Goal: Book appointment/travel/reservation

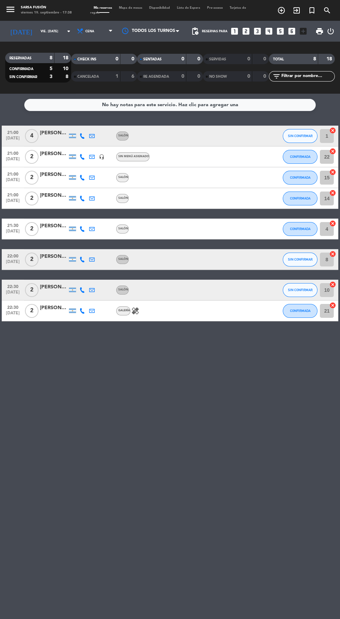
click at [48, 142] on div at bounding box center [54, 140] width 28 height 6
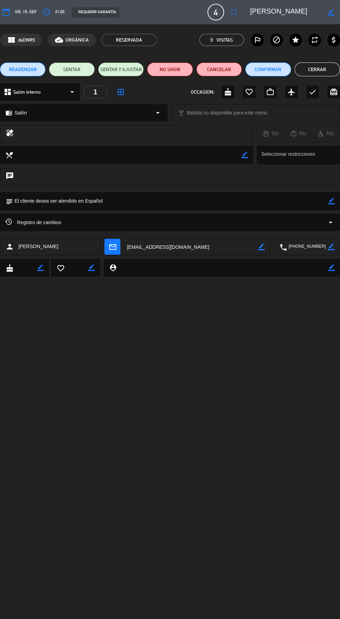
click at [318, 72] on button "Cerrar" at bounding box center [317, 69] width 45 height 14
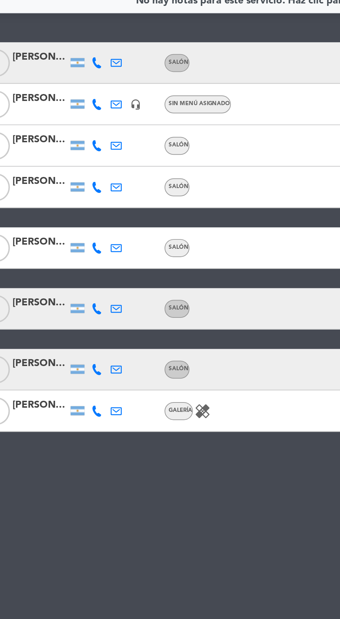
click at [81, 137] on icon at bounding box center [82, 136] width 6 height 6
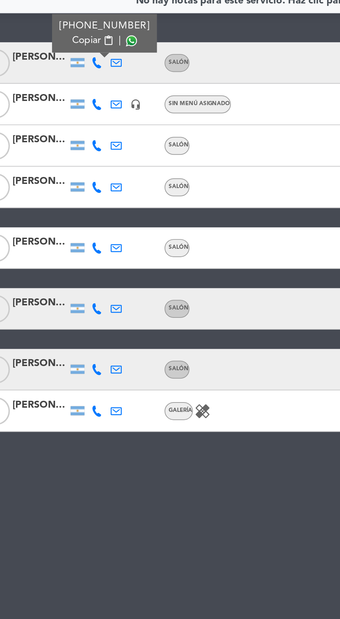
click at [98, 125] on span at bounding box center [100, 125] width 6 height 6
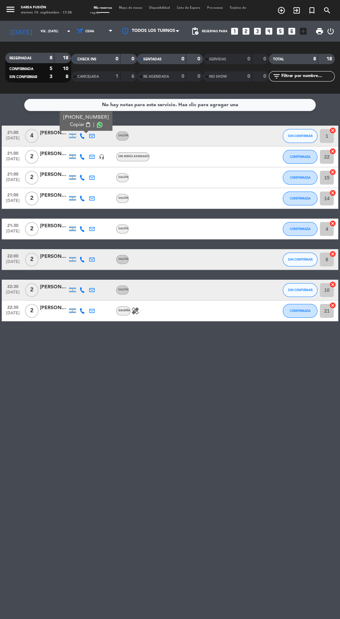
click at [138, 8] on span "Mapa de mesas" at bounding box center [131, 7] width 30 height 3
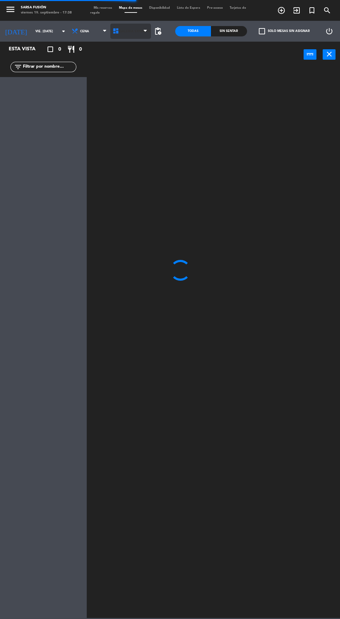
click at [132, 31] on span "Galeria Exterior" at bounding box center [134, 31] width 31 height 4
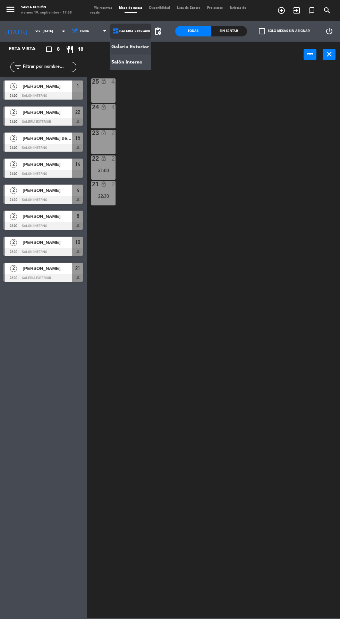
click at [142, 55] on ng-component "menu Sarsa Fusión viernes 19. septiembre - 17:38 Mis reservas Mapa de mesas Dis…" at bounding box center [170, 309] width 340 height 618
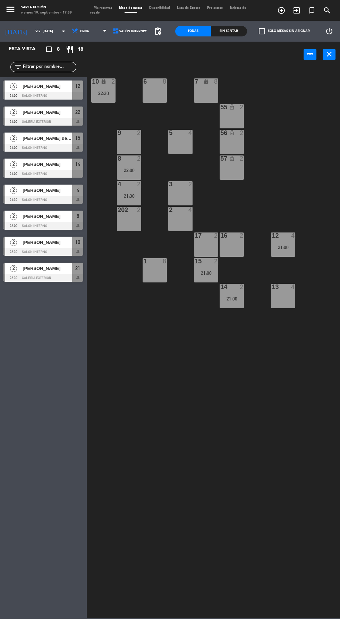
click at [289, 303] on div "13 4" at bounding box center [283, 296] width 24 height 24
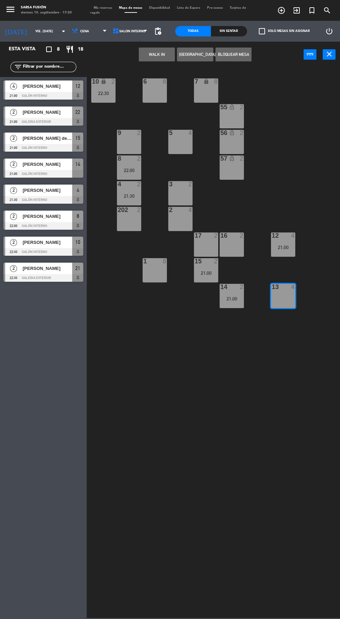
click at [197, 54] on button "[GEOGRAPHIC_DATA]" at bounding box center [195, 55] width 36 height 14
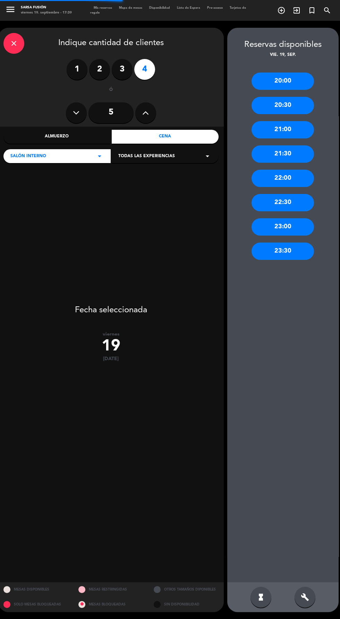
click at [122, 69] on label "3" at bounding box center [122, 69] width 21 height 21
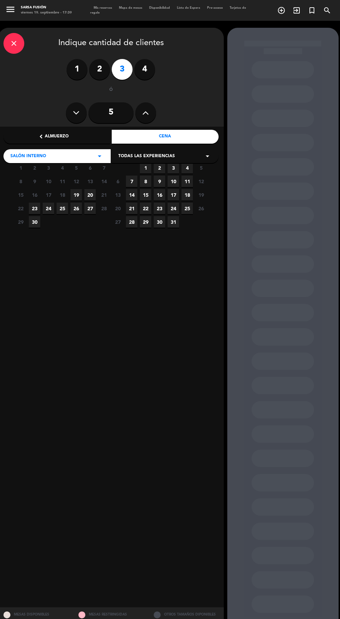
click at [76, 181] on span "12" at bounding box center [75, 181] width 11 height 11
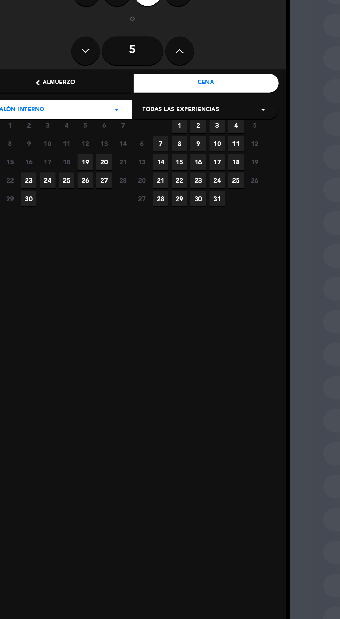
click at [76, 195] on span "19" at bounding box center [75, 194] width 11 height 11
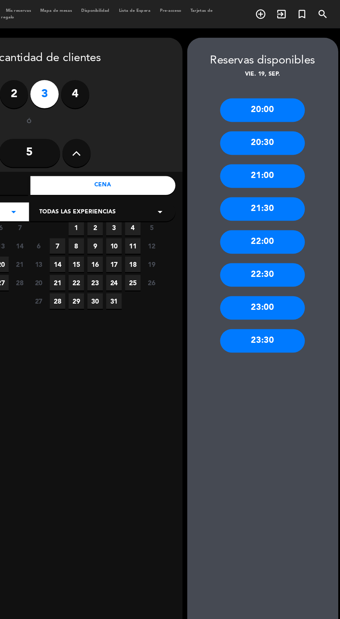
click at [302, 132] on div "21:00" at bounding box center [283, 129] width 62 height 17
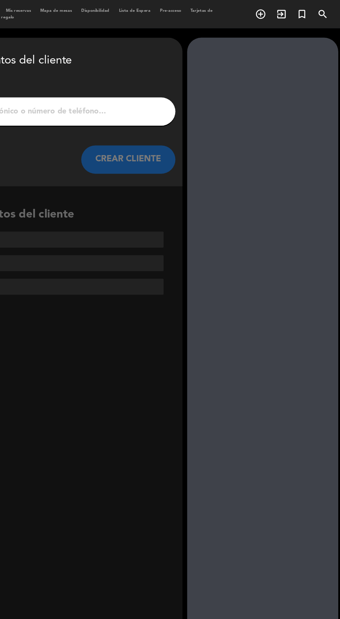
click at [203, 78] on input "1" at bounding box center [111, 82] width 205 height 10
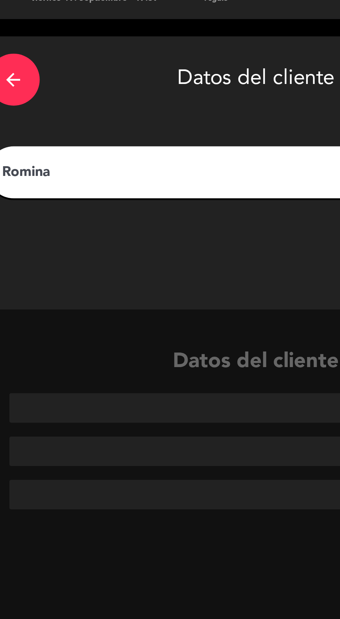
type input "Romina"
click at [127, 116] on div "CREAR CLIENTE" at bounding box center [110, 117] width 215 height 21
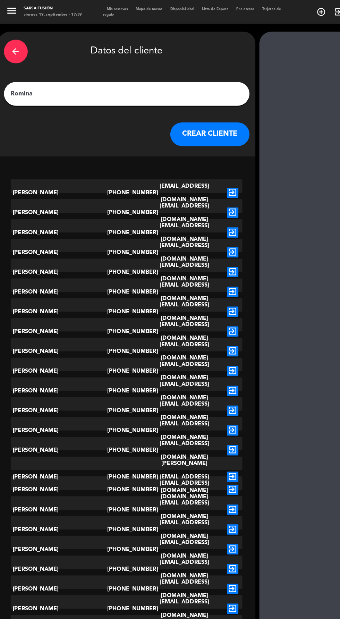
click at [193, 118] on button "CREAR CLIENTE" at bounding box center [183, 117] width 69 height 21
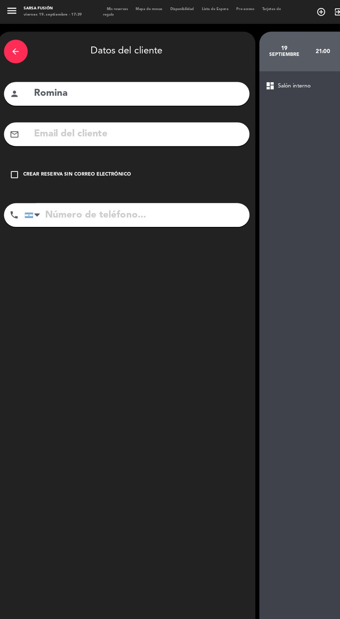
click at [101, 154] on div "Crear reserva sin correo electrónico" at bounding box center [67, 153] width 94 height 7
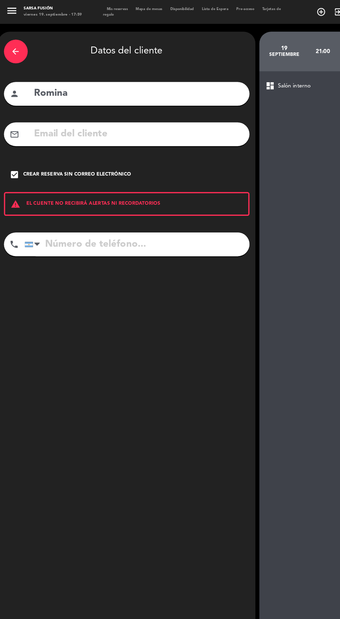
click at [15, 51] on div "arrow_back" at bounding box center [13, 45] width 21 height 21
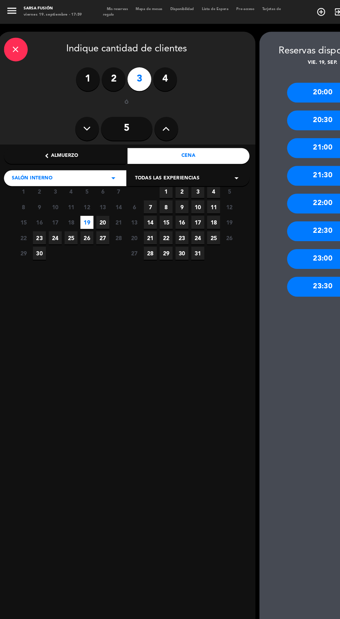
click at [17, 49] on div "close" at bounding box center [13, 43] width 21 height 21
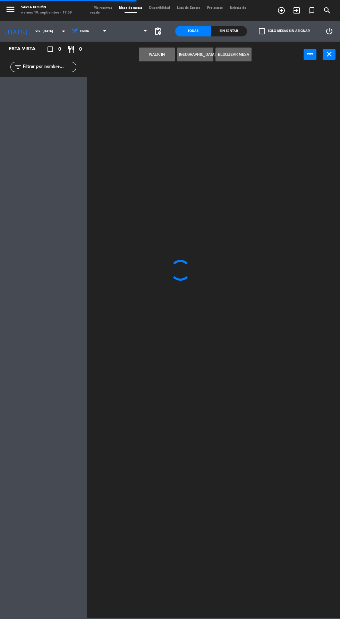
click at [205, 53] on button "[GEOGRAPHIC_DATA]" at bounding box center [195, 55] width 36 height 14
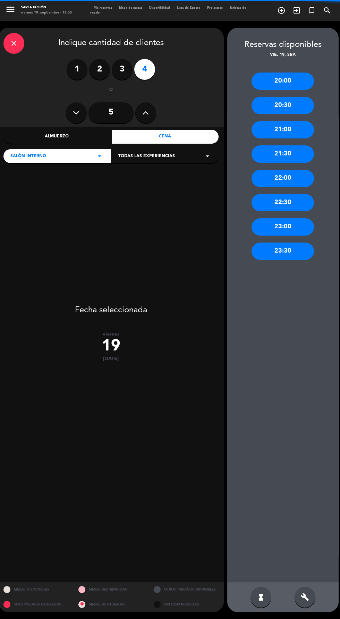
click at [122, 69] on label "3" at bounding box center [122, 69] width 21 height 21
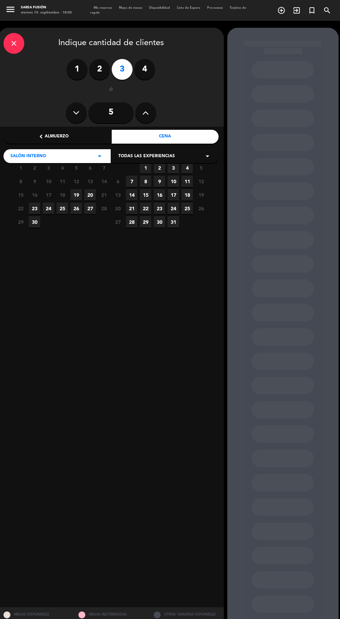
click at [76, 195] on span "19" at bounding box center [75, 194] width 11 height 11
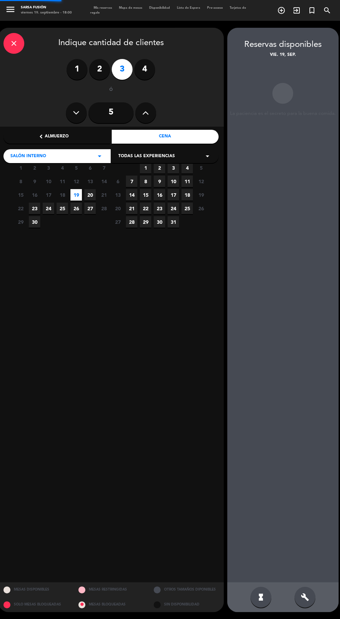
scroll to position [28, 0]
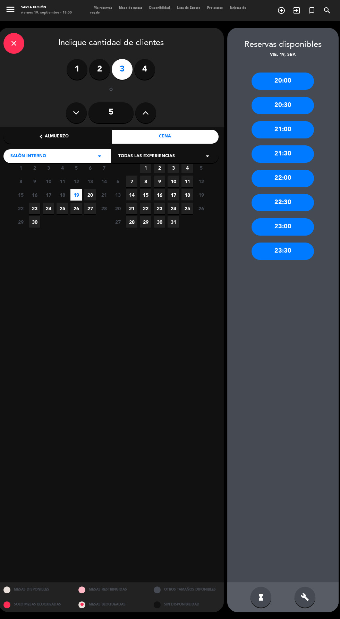
click at [306, 121] on div "21:00" at bounding box center [283, 129] width 62 height 17
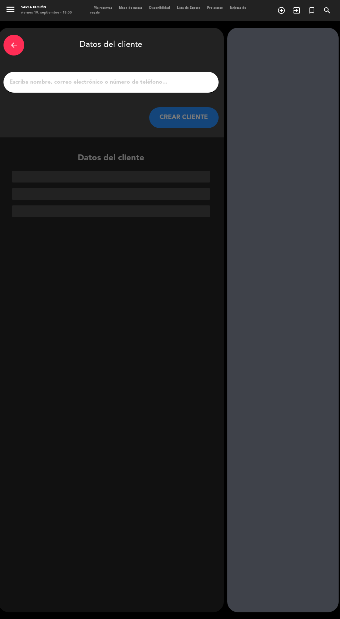
click at [199, 77] on input "1" at bounding box center [111, 82] width 205 height 10
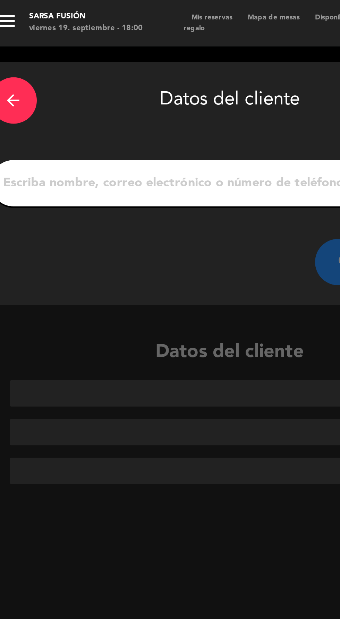
scroll to position [13, 0]
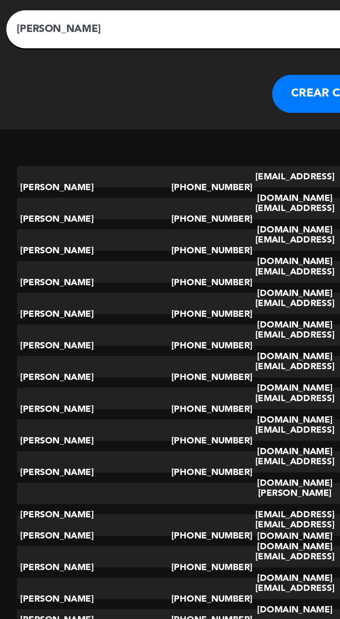
type input "[PERSON_NAME]"
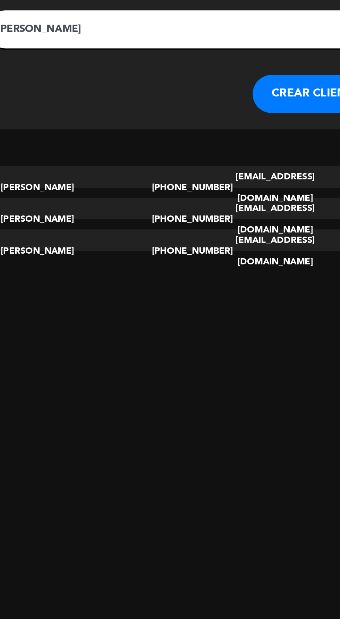
click at [186, 175] on div "[EMAIL_ADDRESS][DOMAIN_NAME]" at bounding box center [162, 187] width 68 height 24
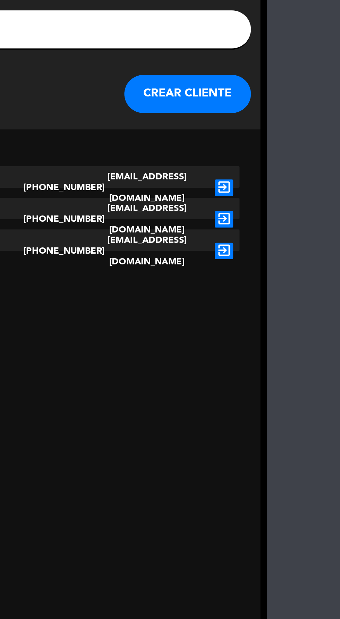
click at [207, 182] on icon "exit_to_app" at bounding box center [204, 186] width 10 height 9
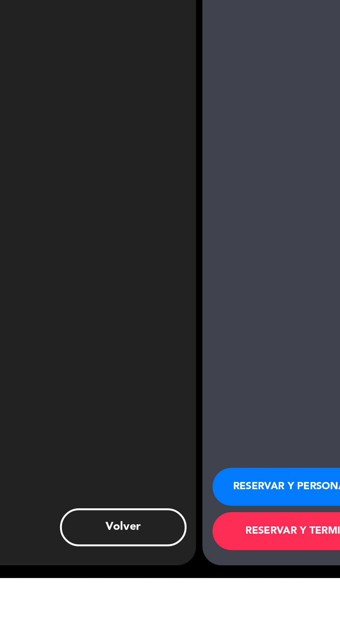
scroll to position [0, 0]
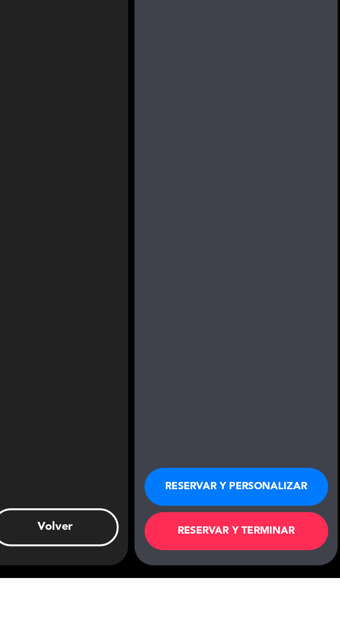
click at [305, 604] on button "RESERVAR Y TERMINAR" at bounding box center [283, 593] width 101 height 21
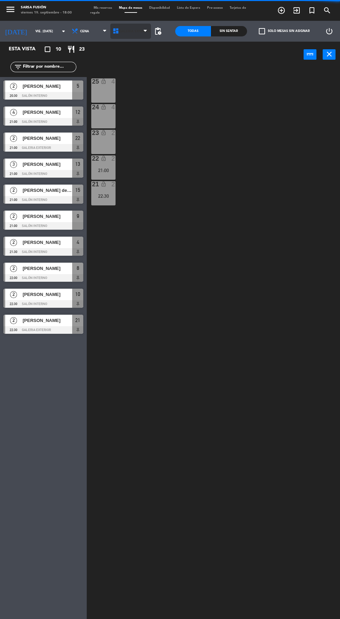
click at [145, 31] on icon at bounding box center [145, 31] width 3 height 6
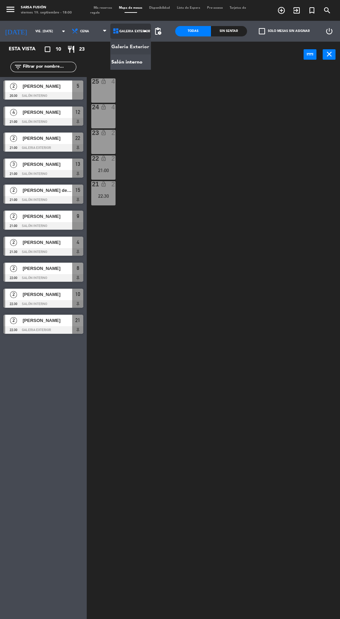
click at [136, 68] on ng-component "menu Sarsa Fusión viernes 19. septiembre - 18:00 Mis reservas Mapa de mesas Dis…" at bounding box center [170, 334] width 340 height 668
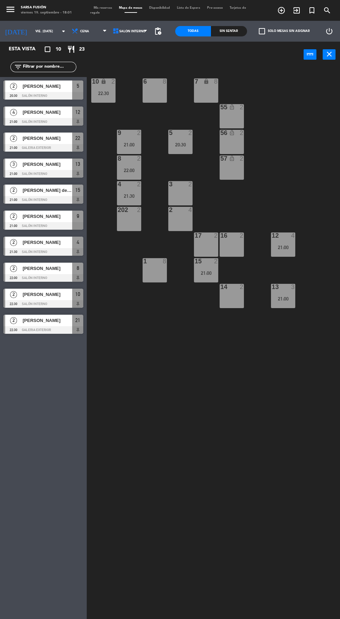
click at [106, 8] on span "Mis reservas" at bounding box center [102, 7] width 25 height 3
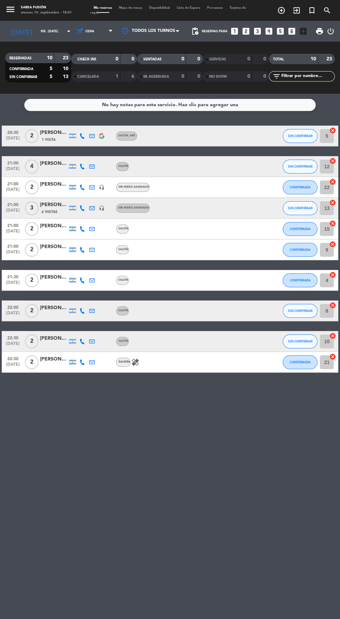
click at [47, 137] on span "1 Visita" at bounding box center [49, 140] width 14 height 6
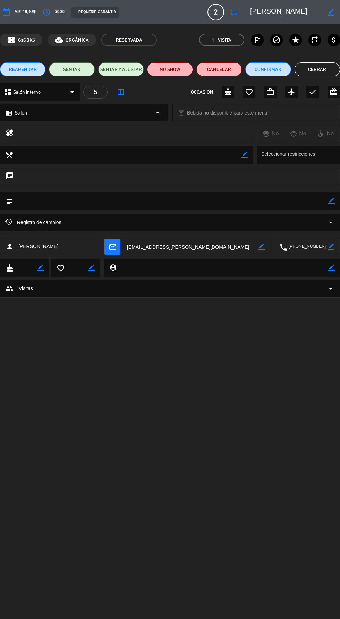
click at [269, 11] on textarea at bounding box center [286, 12] width 72 height 12
click at [266, 17] on textarea at bounding box center [286, 12] width 72 height 12
click at [318, 70] on button "Cerrar" at bounding box center [317, 69] width 45 height 14
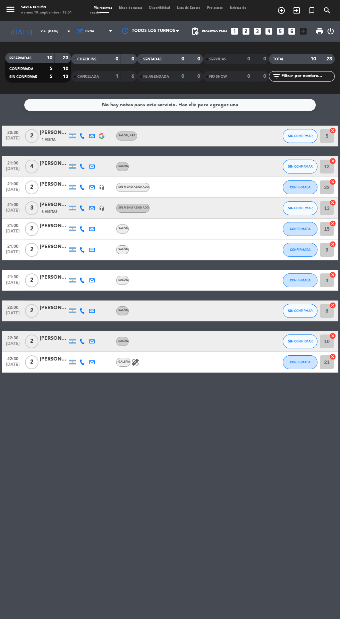
click at [82, 136] on icon at bounding box center [82, 136] width 6 height 6
click at [96, 125] on span at bounding box center [97, 125] width 6 height 6
click at [207, 505] on div "No hay notas para este servicio. Haz clic para agregar una 20:30 [DATE] 2 [PERS…" at bounding box center [170, 356] width 340 height 525
